Goal: Obtain resource: Obtain resource

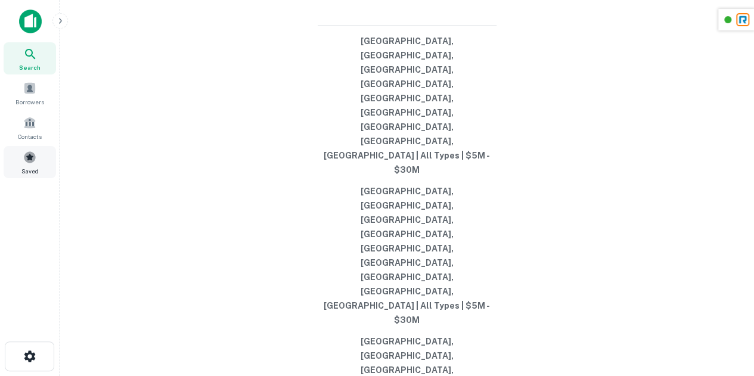
click at [26, 165] on div "Saved" at bounding box center [30, 162] width 52 height 32
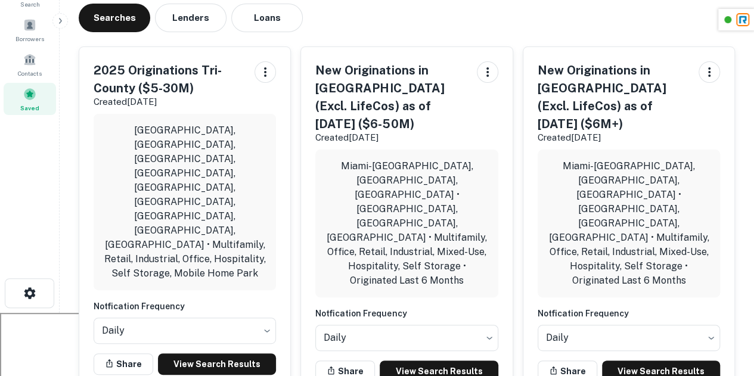
scroll to position [64, 0]
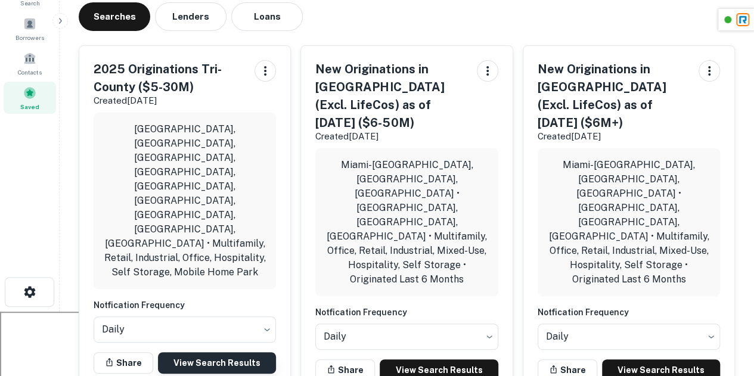
click at [229, 352] on link "View Search Results" at bounding box center [217, 362] width 118 height 21
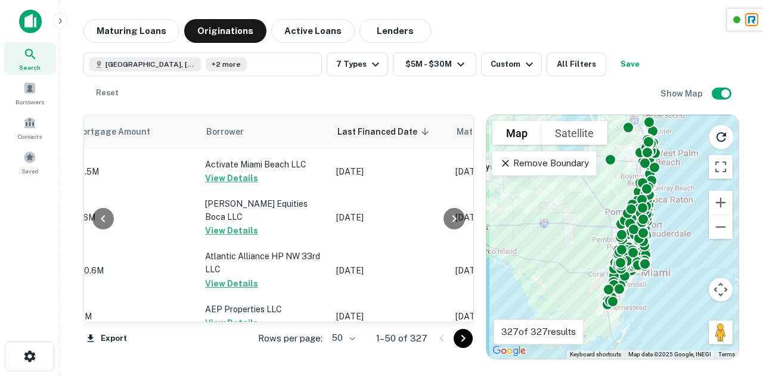
scroll to position [1875, 715]
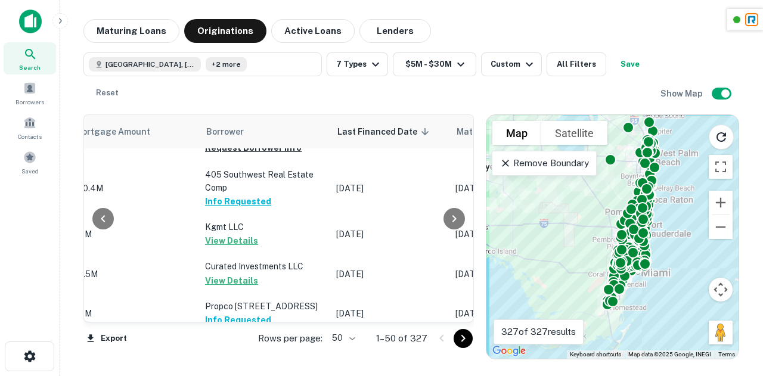
click at [462, 348] on div "Rows per page: 50 ** 1–50 of 327" at bounding box center [359, 338] width 230 height 32
click at [464, 341] on icon "Go to next page" at bounding box center [463, 338] width 14 height 14
click at [464, 341] on div "Export Rows per page: 50 ** 1–50 of 327" at bounding box center [278, 338] width 390 height 32
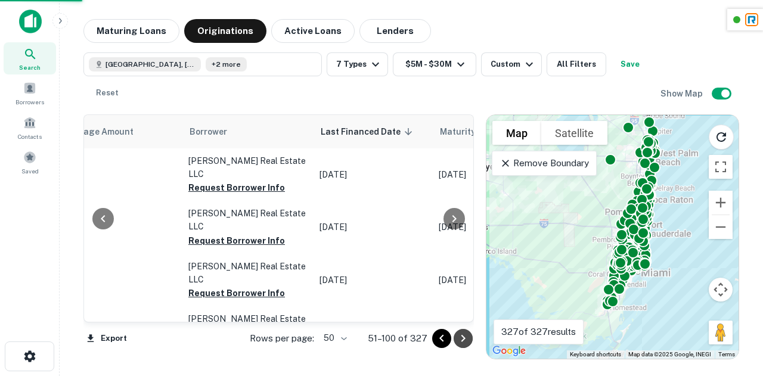
click at [465, 341] on icon "Go to next page" at bounding box center [463, 338] width 14 height 14
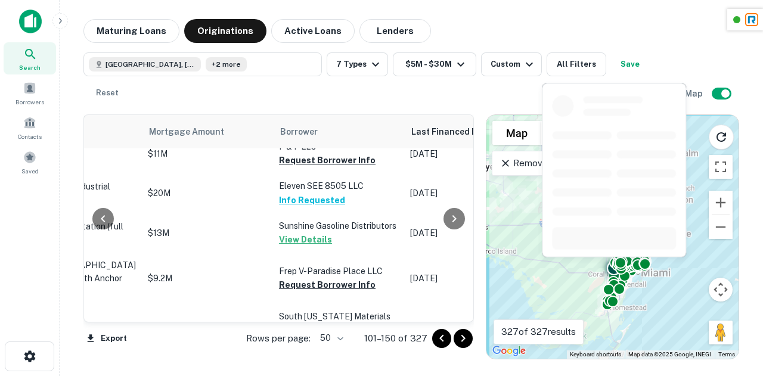
scroll to position [1984, 624]
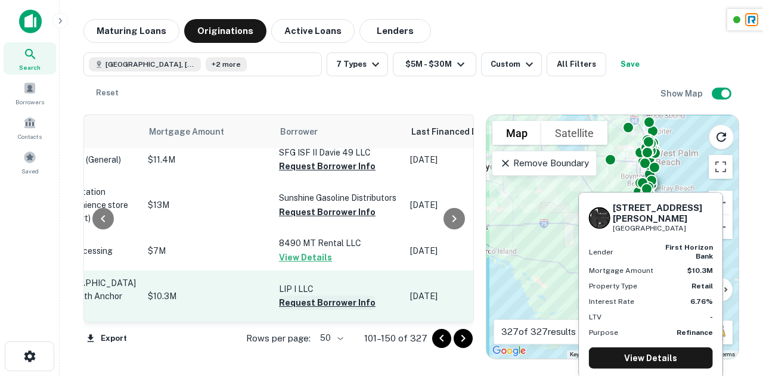
click at [289, 296] on button "Request Borrower Info" at bounding box center [327, 303] width 97 height 14
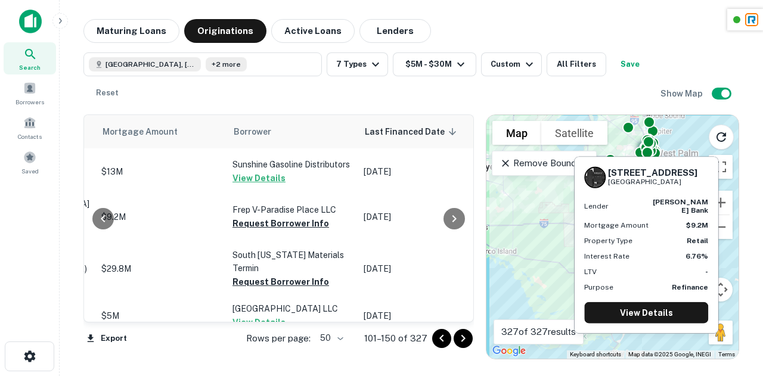
scroll to position [1652, 670]
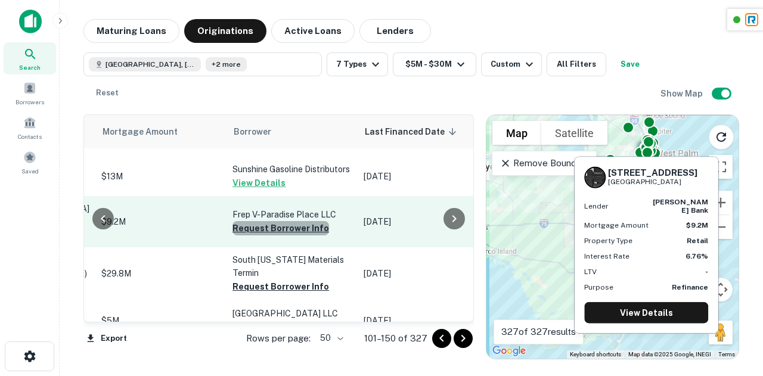
click at [260, 235] on button "Request Borrower Info" at bounding box center [280, 228] width 97 height 14
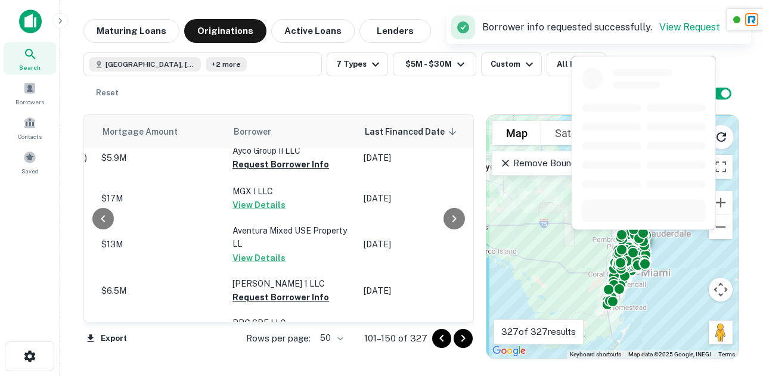
scroll to position [1446, 670]
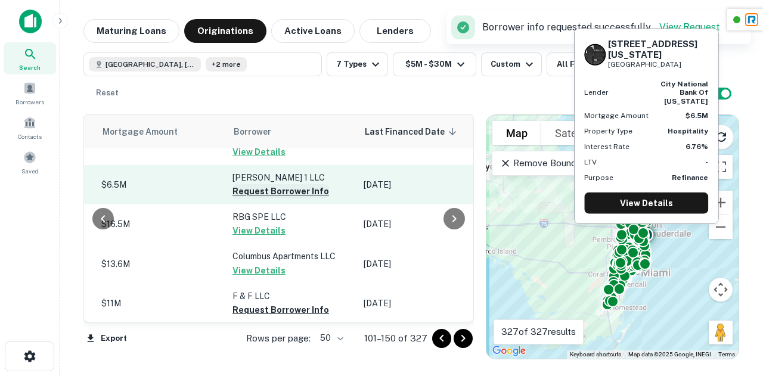
click at [243, 198] on button "Request Borrower Info" at bounding box center [280, 191] width 97 height 14
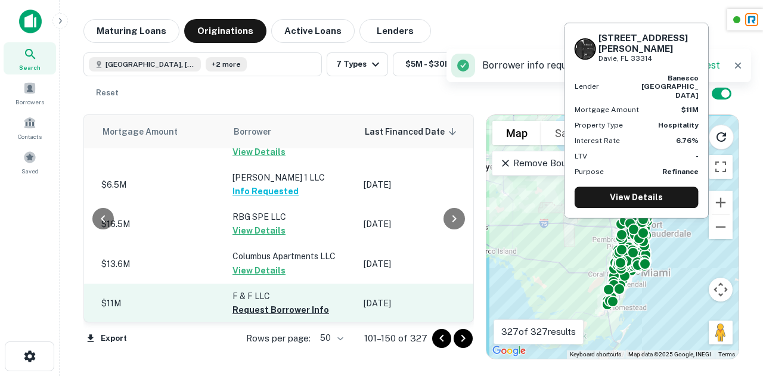
scroll to position [1594, 670]
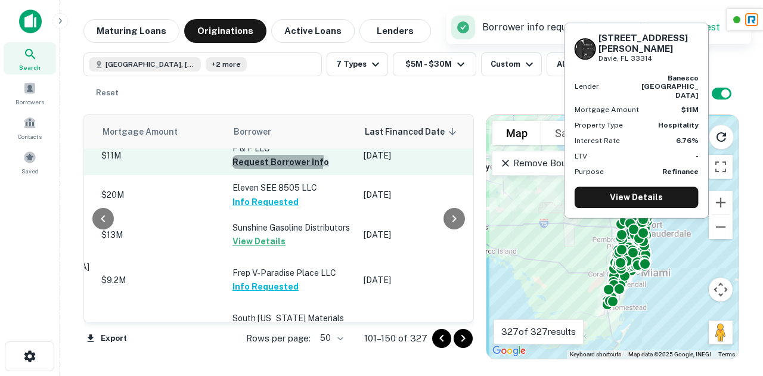
click at [250, 169] on button "Request Borrower Info" at bounding box center [280, 162] width 97 height 14
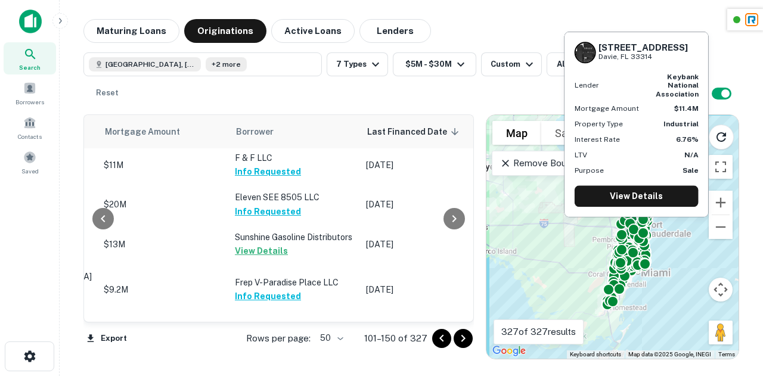
scroll to position [1984, 668]
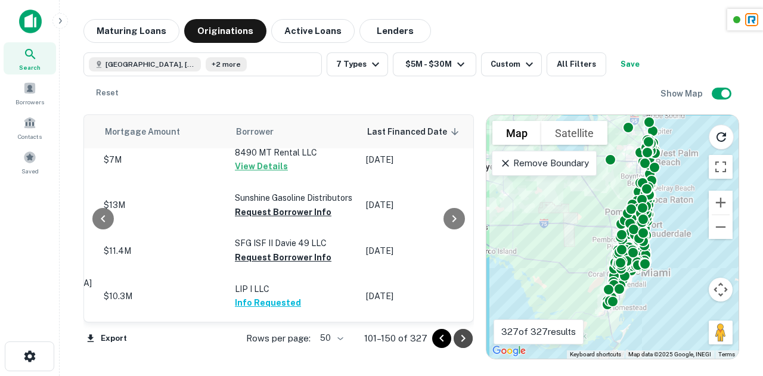
click at [465, 340] on icon "Go to next page" at bounding box center [463, 338] width 14 height 14
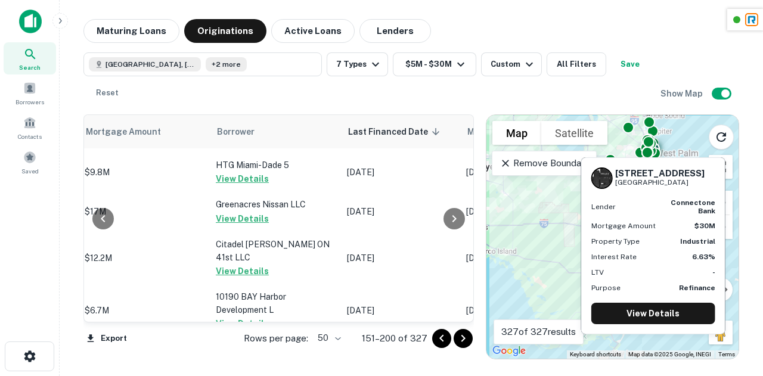
scroll to position [2012, 687]
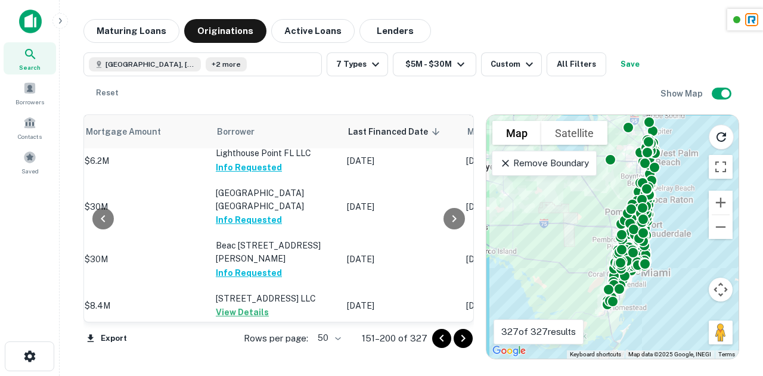
click at [470, 341] on button "Go to next page" at bounding box center [463, 338] width 19 height 19
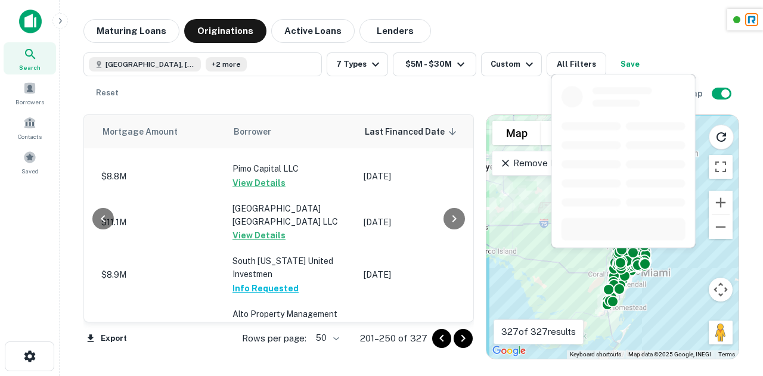
scroll to position [0, 687]
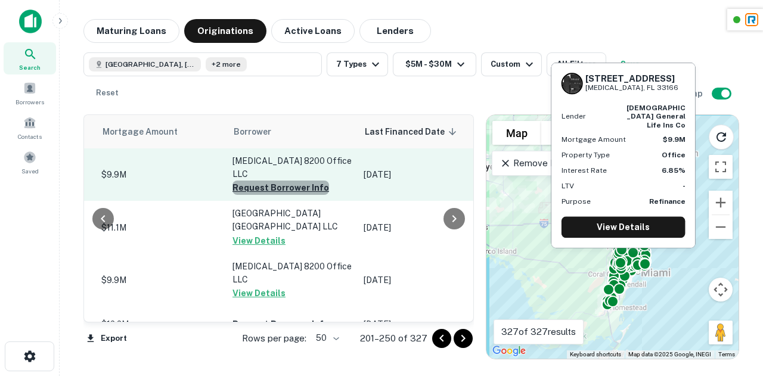
click at [255, 181] on button "Request Borrower Info" at bounding box center [280, 188] width 97 height 14
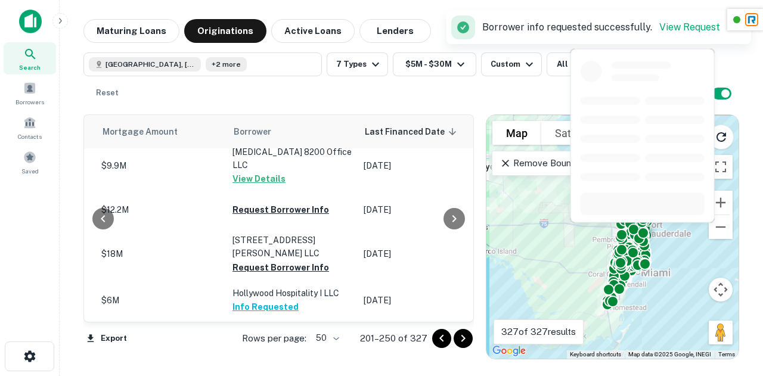
scroll to position [139, 687]
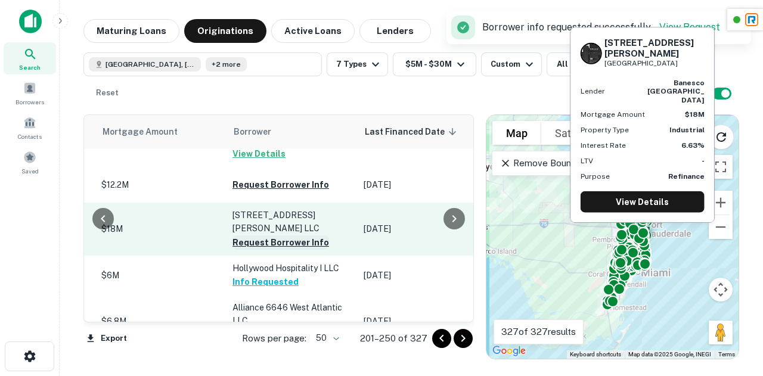
click at [233, 235] on button "Request Borrower Info" at bounding box center [280, 242] width 97 height 14
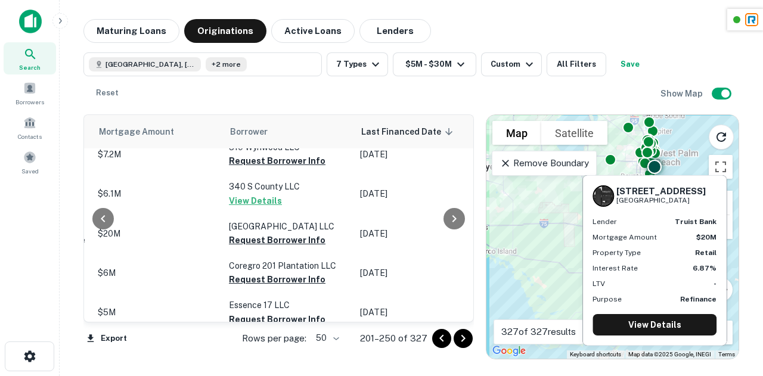
scroll to position [1483, 691]
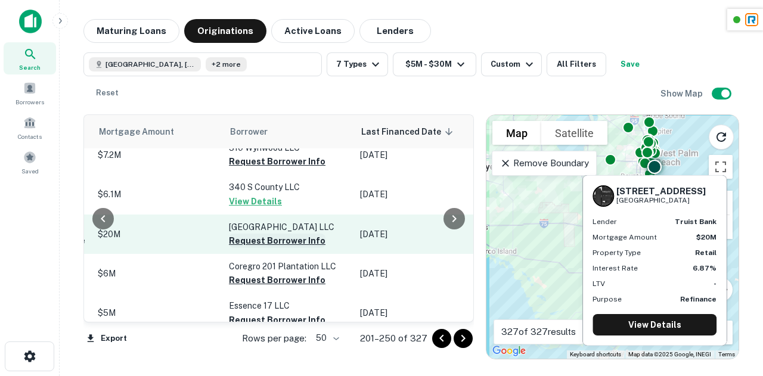
click at [232, 234] on button "Request Borrower Info" at bounding box center [277, 241] width 97 height 14
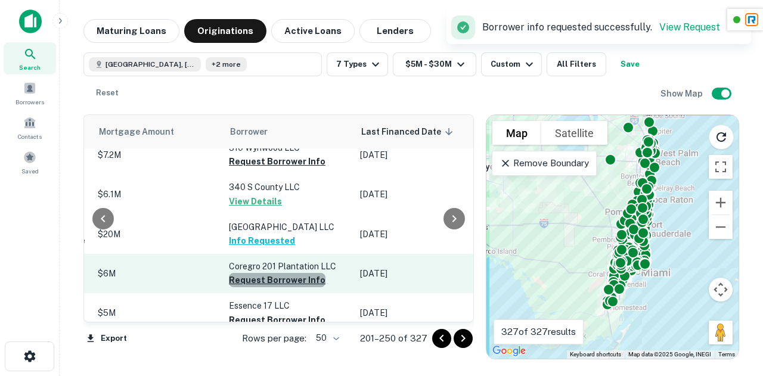
click at [253, 273] on button "Request Borrower Info" at bounding box center [277, 280] width 97 height 14
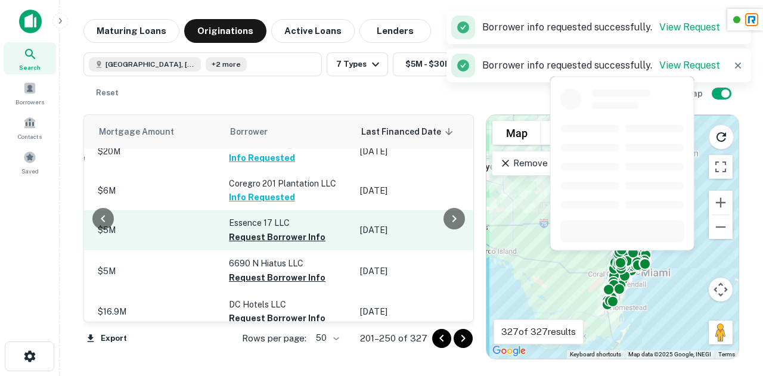
scroll to position [1565, 691]
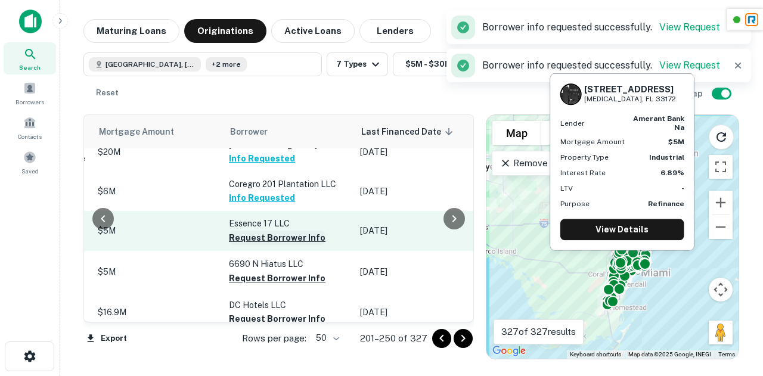
click at [229, 231] on button "Request Borrower Info" at bounding box center [277, 238] width 97 height 14
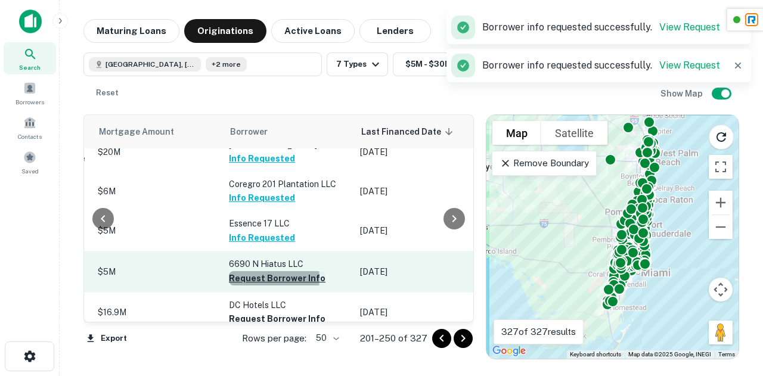
click at [231, 271] on button "Request Borrower Info" at bounding box center [277, 278] width 97 height 14
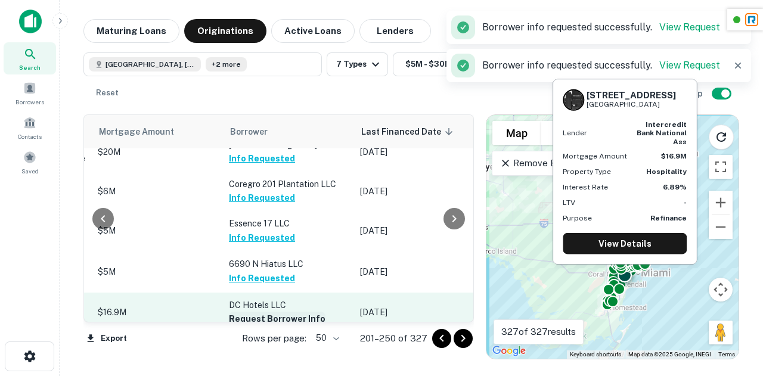
click at [245, 312] on button "Request Borrower Info" at bounding box center [277, 319] width 97 height 14
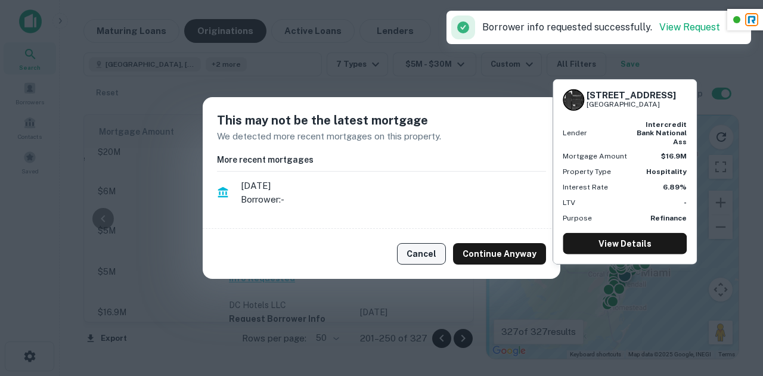
click at [436, 252] on button "Cancel" at bounding box center [421, 253] width 49 height 21
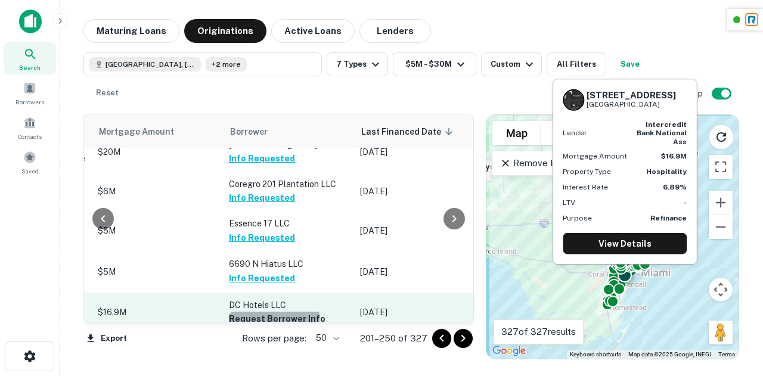
click at [232, 312] on button "Request Borrower Info" at bounding box center [277, 319] width 97 height 14
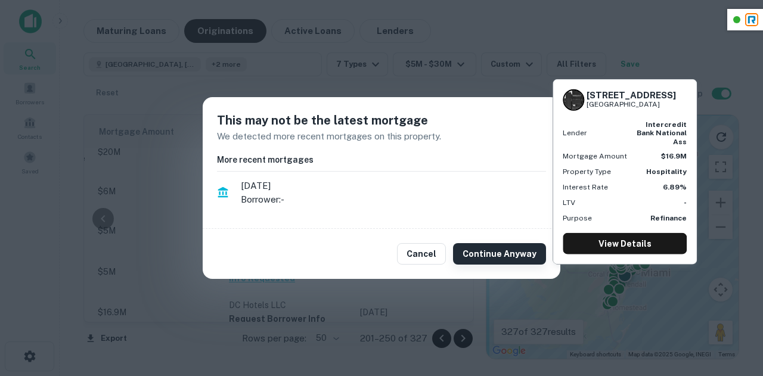
click at [487, 251] on button "Continue Anyway" at bounding box center [499, 253] width 93 height 21
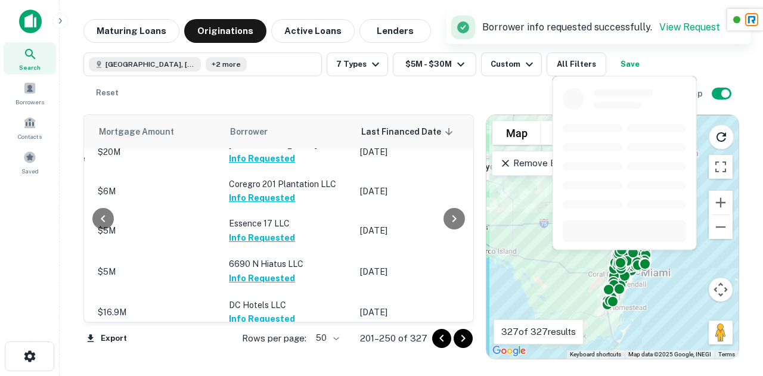
scroll to position [1669, 691]
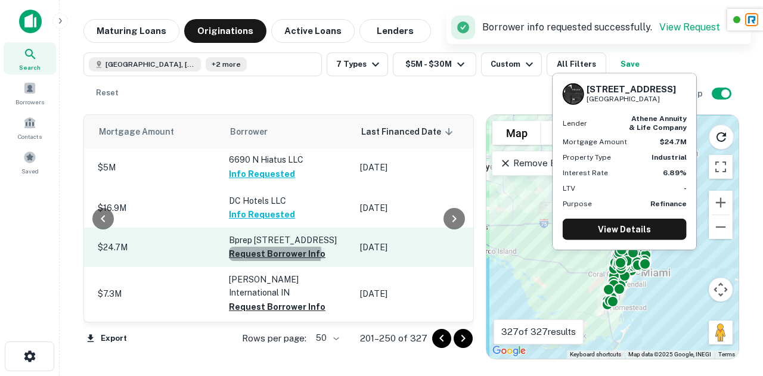
click at [243, 247] on button "Request Borrower Info" at bounding box center [277, 254] width 97 height 14
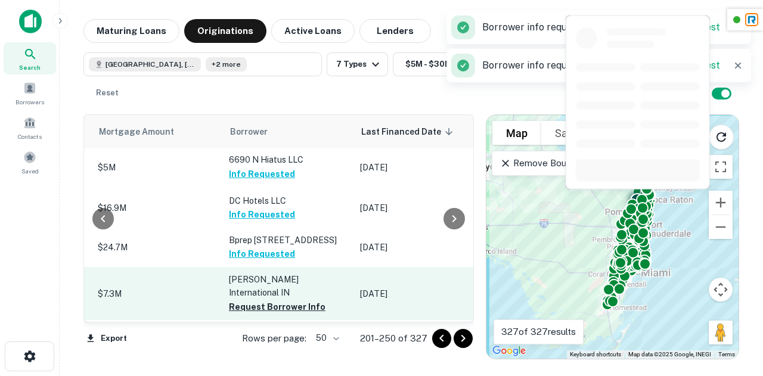
scroll to position [1734, 691]
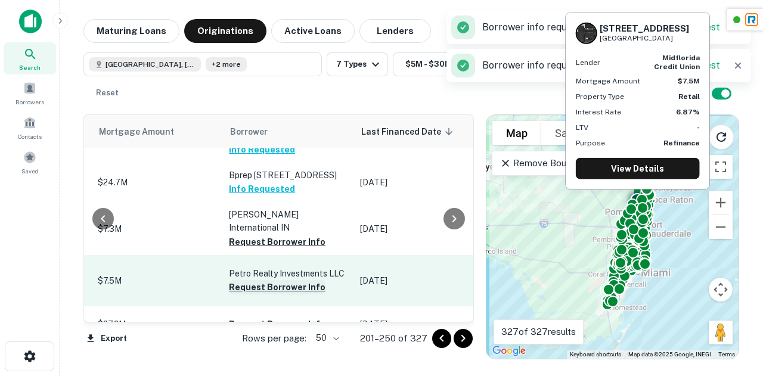
click at [229, 280] on button "Request Borrower Info" at bounding box center [277, 287] width 97 height 14
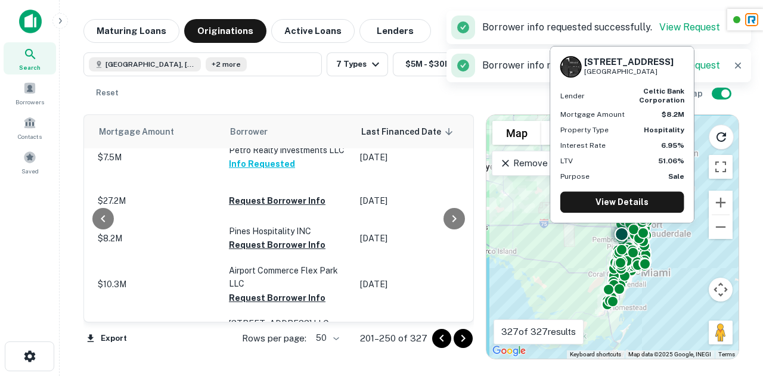
scroll to position [1855, 691]
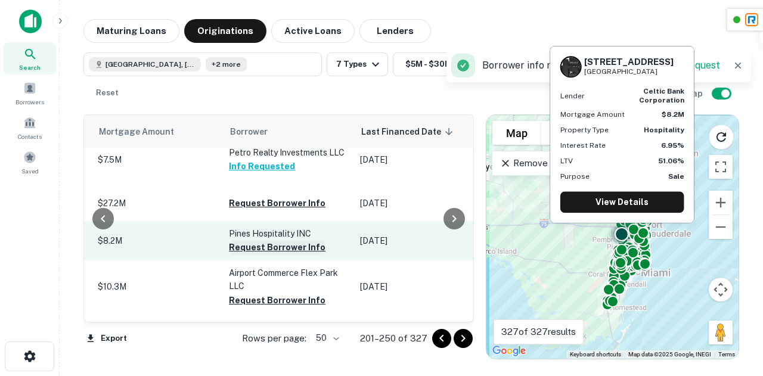
click at [241, 240] on button "Request Borrower Info" at bounding box center [277, 247] width 97 height 14
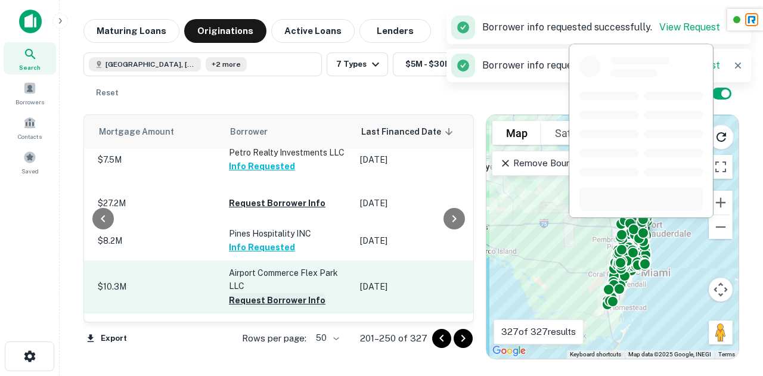
click at [240, 293] on button "Request Borrower Info" at bounding box center [277, 300] width 97 height 14
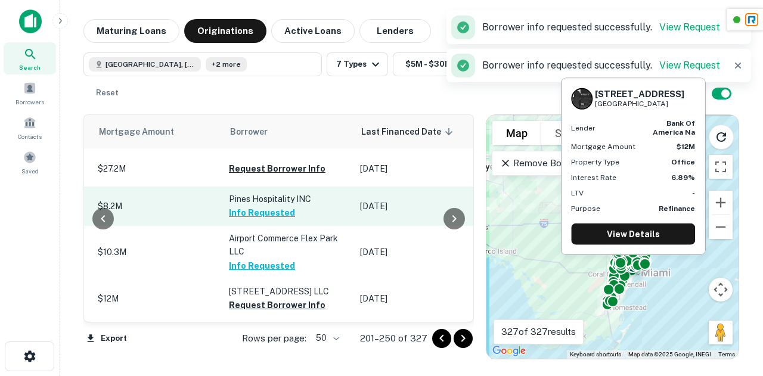
scroll to position [1923, 691]
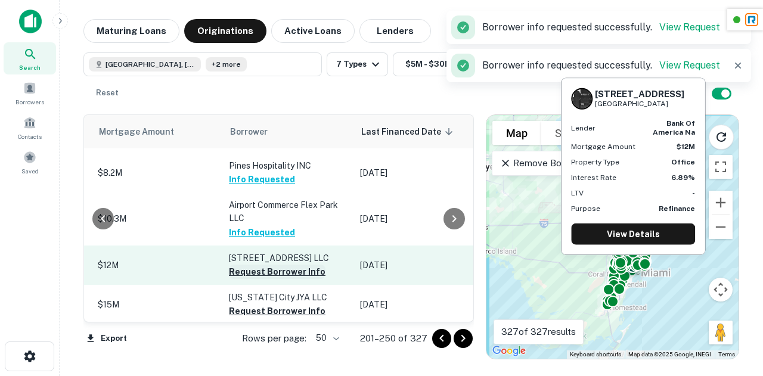
click at [242, 265] on button "Request Borrower Info" at bounding box center [277, 272] width 97 height 14
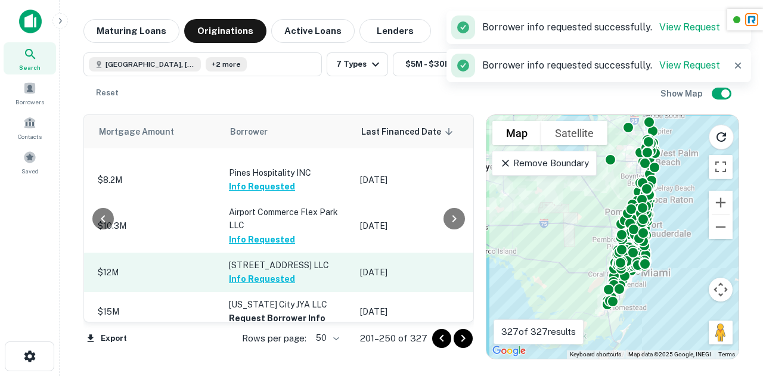
scroll to position [1953, 691]
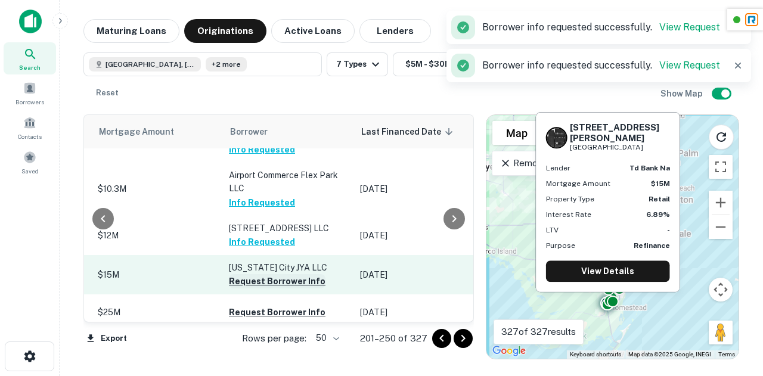
click at [245, 274] on button "Request Borrower Info" at bounding box center [277, 281] width 97 height 14
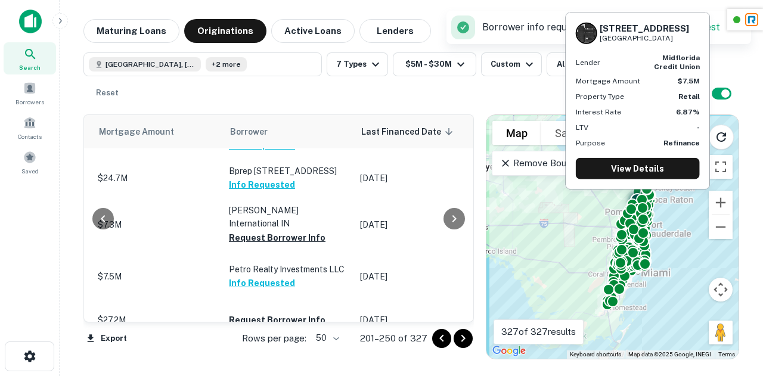
scroll to position [1976, 691]
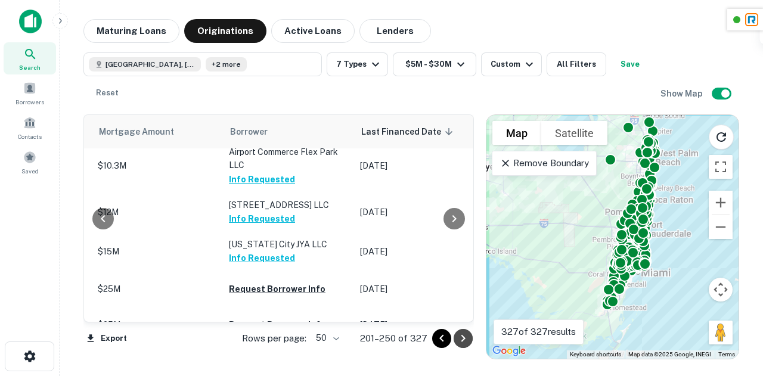
click at [462, 340] on icon "Go to next page" at bounding box center [463, 338] width 4 height 7
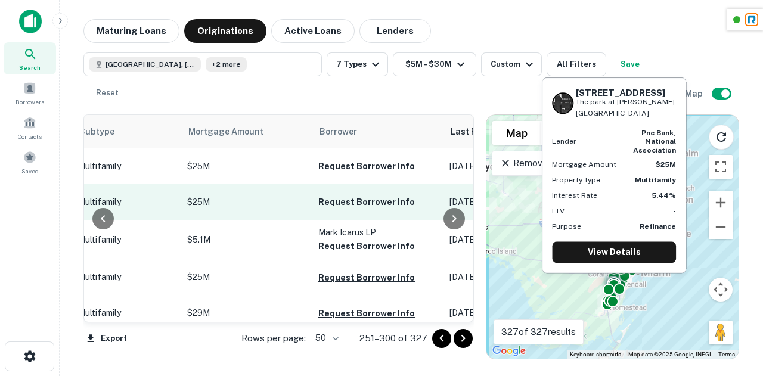
scroll to position [0, 646]
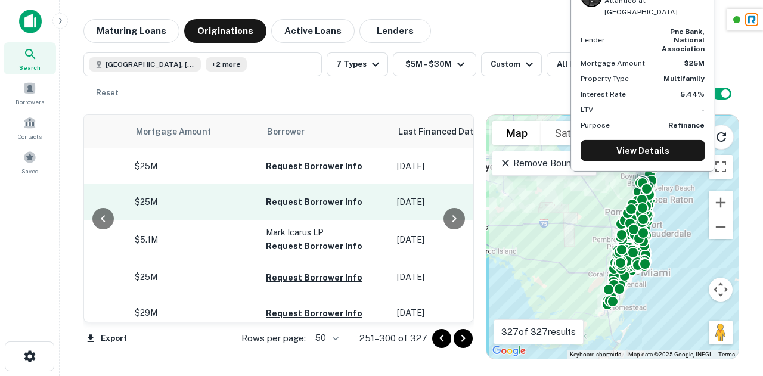
click at [304, 166] on button "Request Borrower Info" at bounding box center [314, 166] width 97 height 14
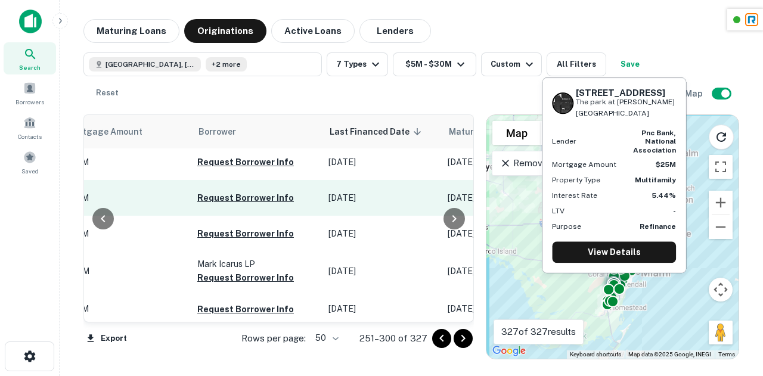
scroll to position [0, 714]
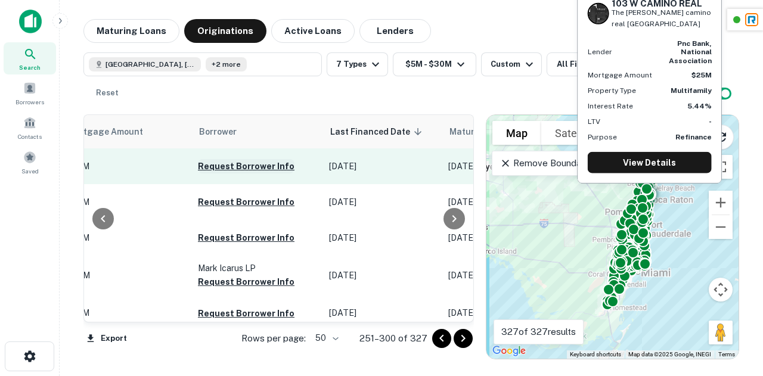
click at [207, 165] on button "Request Borrower Info" at bounding box center [246, 166] width 97 height 14
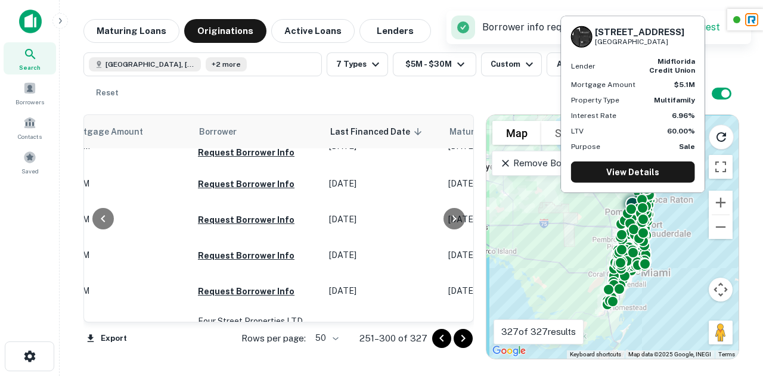
scroll to position [105, 714]
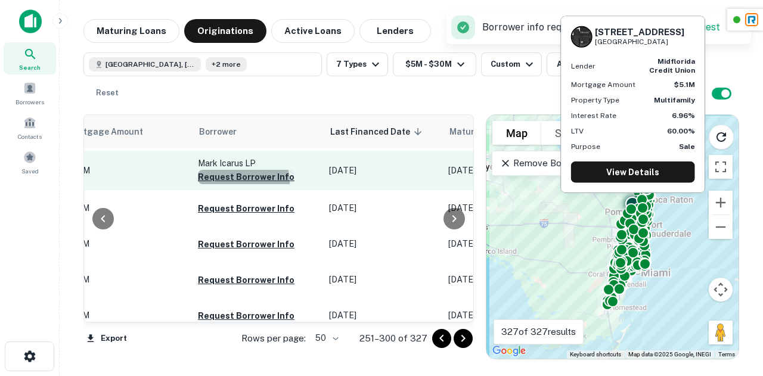
click at [207, 182] on button "Request Borrower Info" at bounding box center [246, 177] width 97 height 14
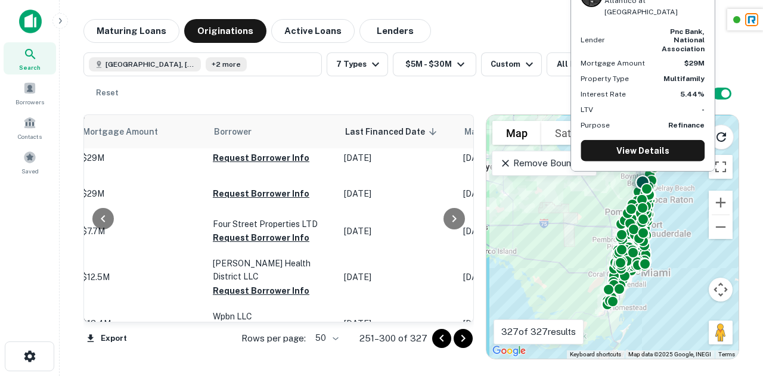
scroll to position [252, 699]
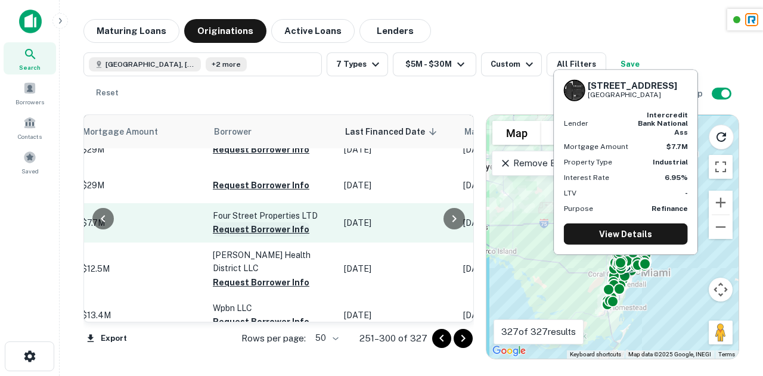
click at [225, 222] on button "Request Borrower Info" at bounding box center [261, 229] width 97 height 14
click at [228, 222] on button "Request Borrower Info" at bounding box center [261, 229] width 97 height 14
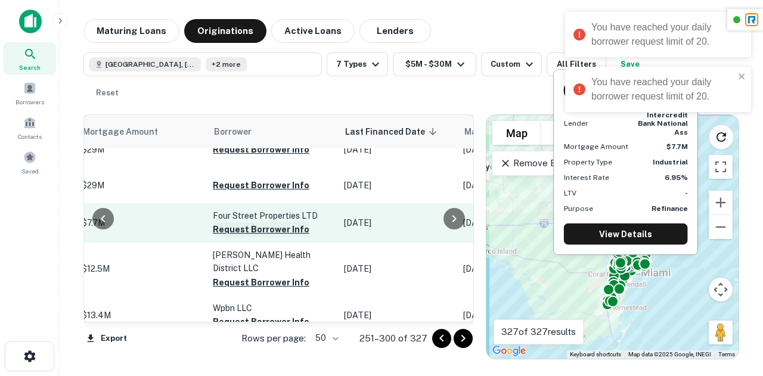
scroll to position [0, 699]
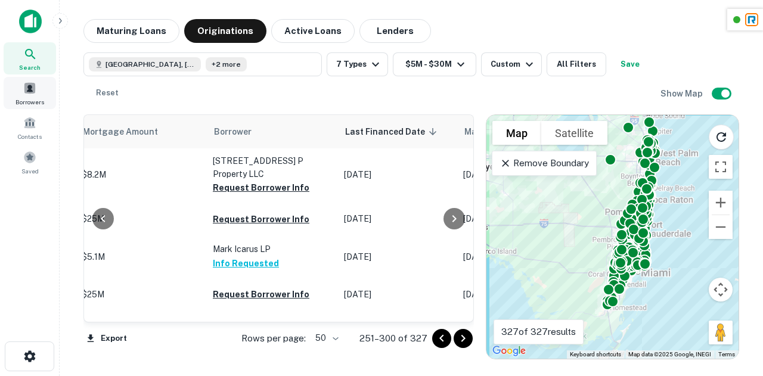
click at [35, 92] on span at bounding box center [29, 88] width 13 height 13
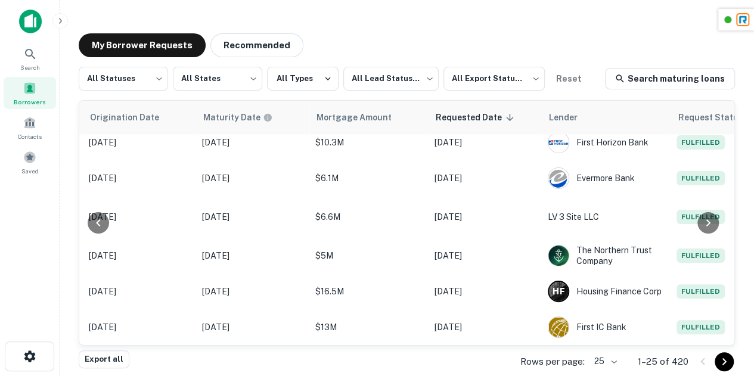
scroll to position [1, 0]
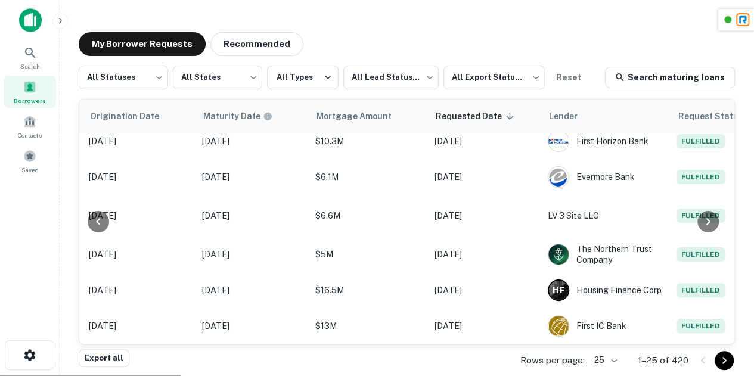
click at [727, 363] on icon "Go to next page" at bounding box center [724, 360] width 14 height 14
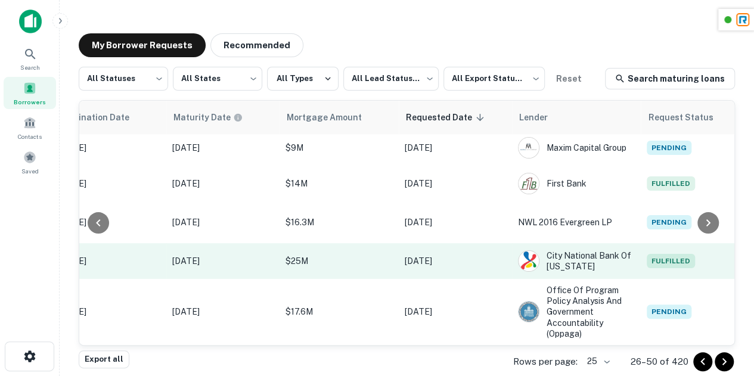
scroll to position [1, 0]
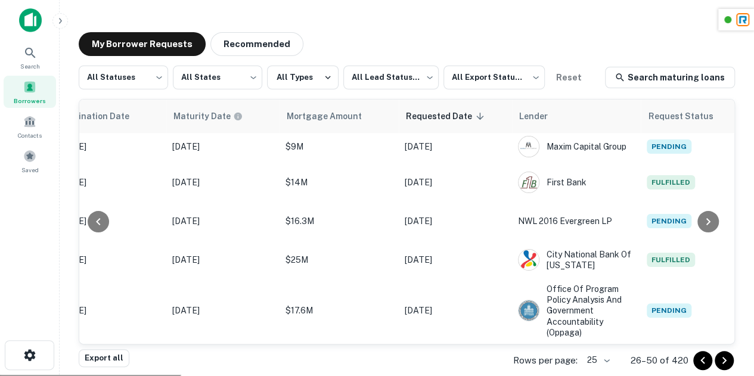
click at [727, 366] on icon "Go to next page" at bounding box center [724, 360] width 14 height 14
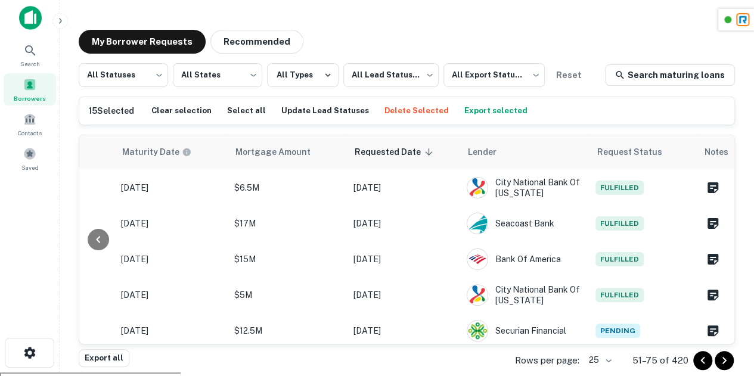
click at [715, 360] on button "Go to next page" at bounding box center [724, 360] width 19 height 19
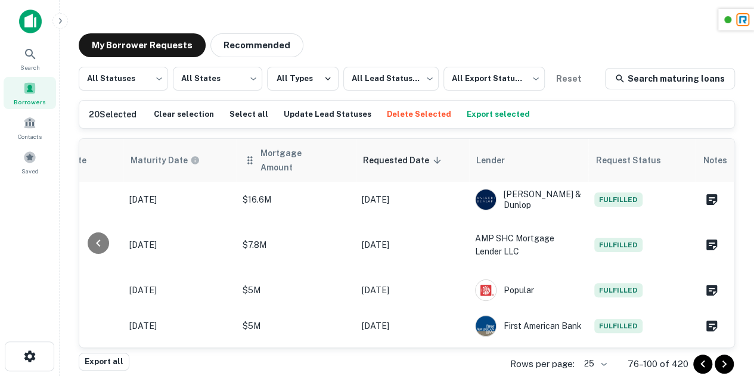
click at [484, 115] on button "Export selected" at bounding box center [498, 114] width 69 height 18
